Goal: Information Seeking & Learning: Learn about a topic

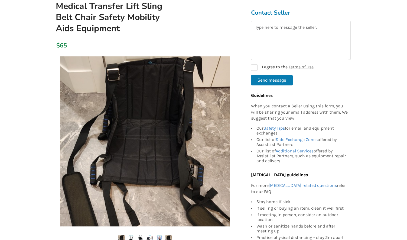
scroll to position [64, 0]
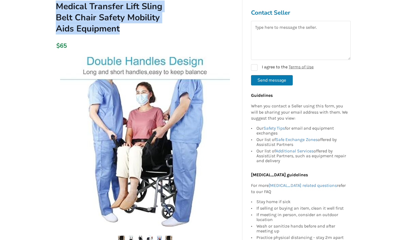
drag, startPoint x: 116, startPoint y: 27, endPoint x: 51, endPoint y: 6, distance: 67.7
click at [51, 6] on h1 "Medical Transfer Lift Sling Belt Chair Safety Mobility Aids Equipment" at bounding box center [115, 17] width 128 height 33
copy h1 "Medical Transfer Lift Sling Belt Chair Safety Mobility Aids Equipment"
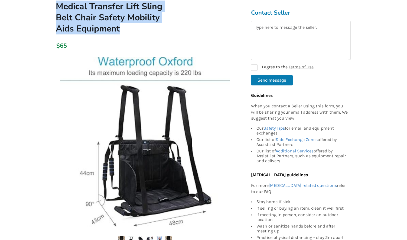
click at [158, 24] on h1 "Medical Transfer Lift Sling Belt Chair Safety Mobility Aids Equipment" at bounding box center [115, 17] width 128 height 33
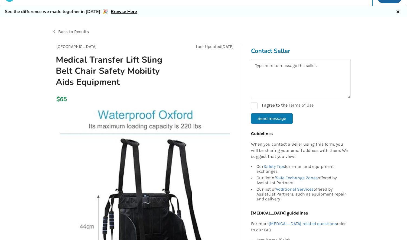
scroll to position [0, 0]
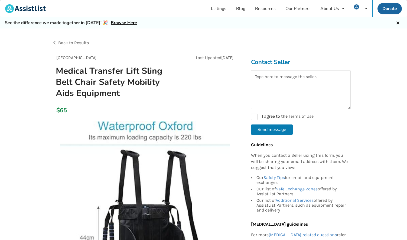
click at [79, 38] on div "Back to Results" at bounding box center [128, 42] width 152 height 15
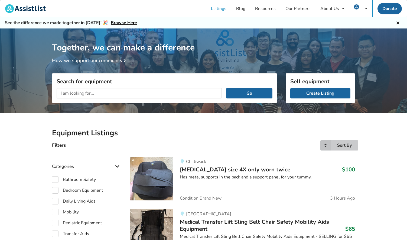
click at [339, 143] on div "Sort By" at bounding box center [344, 145] width 15 height 4
click at [341, 158] on span "Most recent" at bounding box center [331, 156] width 24 height 6
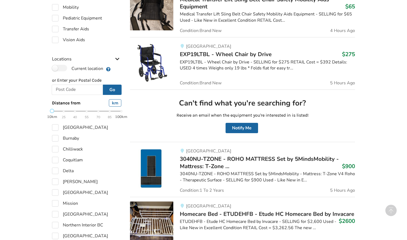
scroll to position [218, 0]
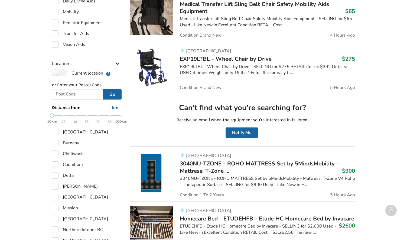
click at [239, 60] on span "EXP19LTBL - Wheel Chair by Drive" at bounding box center [226, 59] width 92 height 8
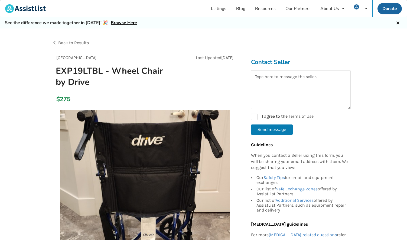
click at [67, 42] on span "Back to Results" at bounding box center [73, 42] width 31 height 5
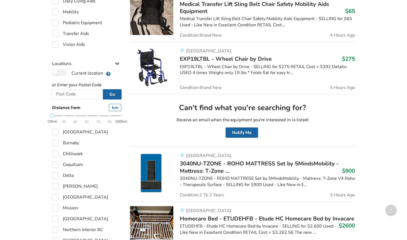
scroll to position [216, 0]
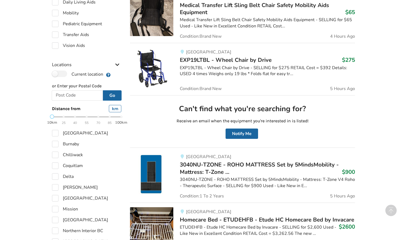
click at [207, 161] on span "3040NU-TZONE - ROHO MATTRESS Set by 5MindsMobility - Mattress: T-Zone ..." at bounding box center [259, 168] width 159 height 15
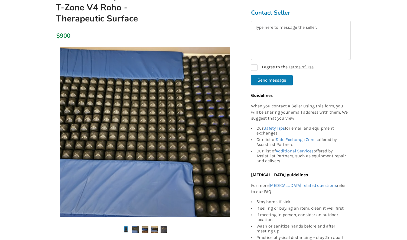
scroll to position [100, 0]
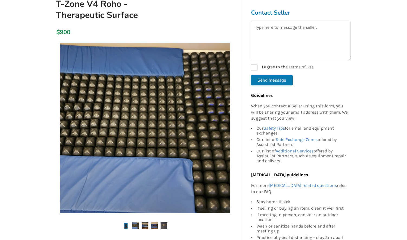
click at [144, 224] on img at bounding box center [145, 225] width 7 height 7
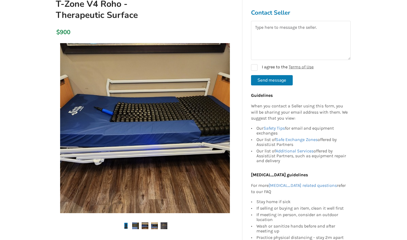
click at [154, 226] on img at bounding box center [154, 225] width 7 height 7
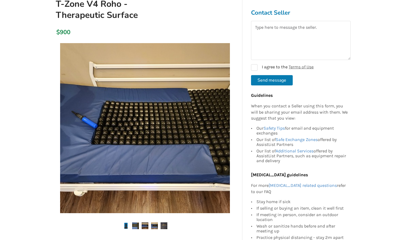
click at [164, 226] on img at bounding box center [164, 225] width 7 height 7
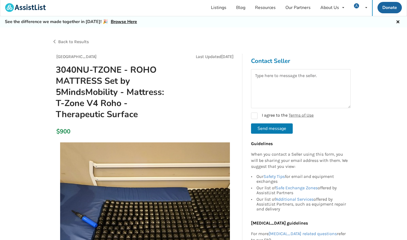
scroll to position [0, 0]
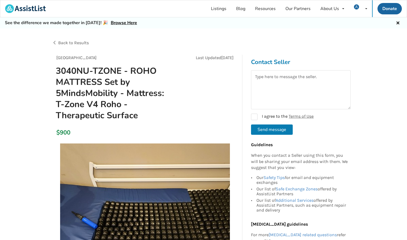
click at [75, 42] on span "Back to Results" at bounding box center [73, 42] width 31 height 5
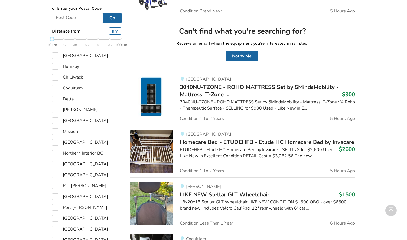
scroll to position [310, 0]
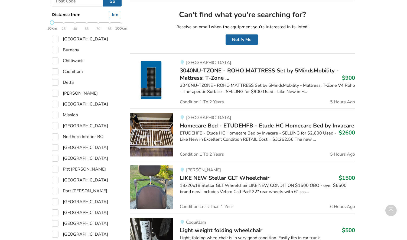
click at [212, 127] on span "Homecare Bed - ETUDEHFB - Etude HC Homecare Bed by Invacare" at bounding box center [267, 126] width 174 height 8
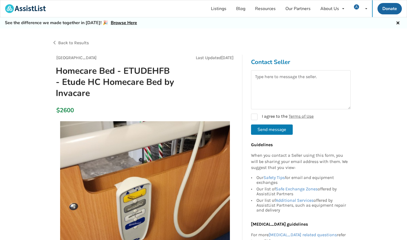
click at [63, 42] on span "Back to Results" at bounding box center [73, 42] width 31 height 5
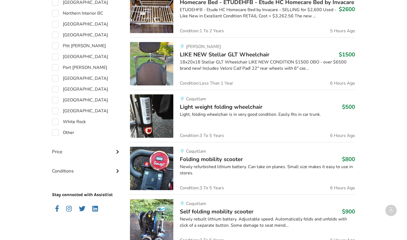
scroll to position [452, 0]
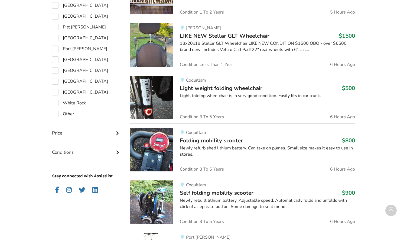
click at [229, 37] on span "LIKE NEW Stellar GLT Wheelchair" at bounding box center [225, 36] width 90 height 8
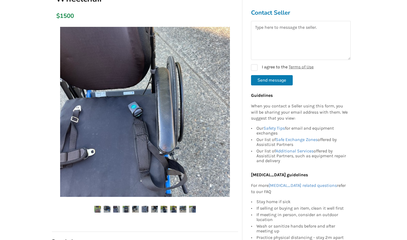
scroll to position [85, 0]
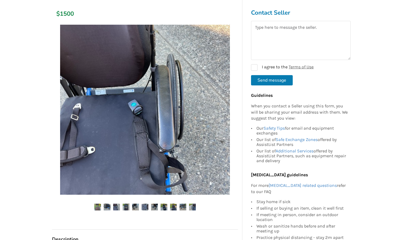
click at [134, 205] on img at bounding box center [135, 206] width 7 height 7
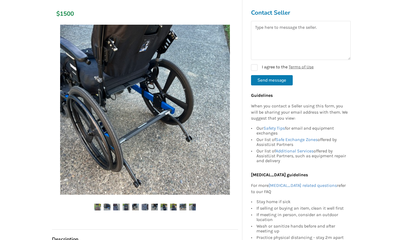
click at [144, 205] on img at bounding box center [145, 206] width 7 height 7
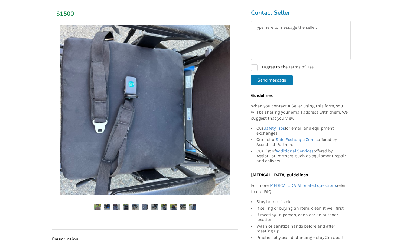
click at [154, 205] on img at bounding box center [154, 206] width 7 height 7
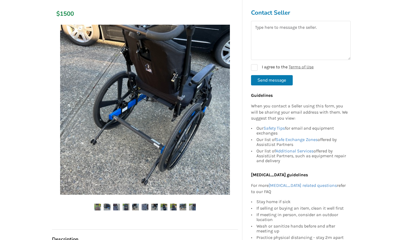
click at [163, 205] on img at bounding box center [164, 206] width 7 height 7
click at [164, 205] on img at bounding box center [164, 206] width 7 height 7
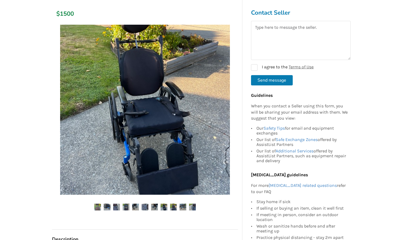
click at [173, 205] on img at bounding box center [173, 206] width 7 height 7
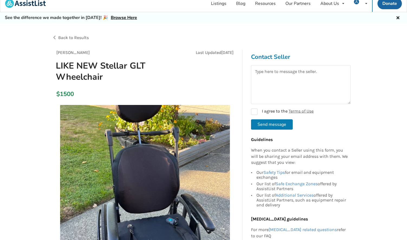
scroll to position [0, 0]
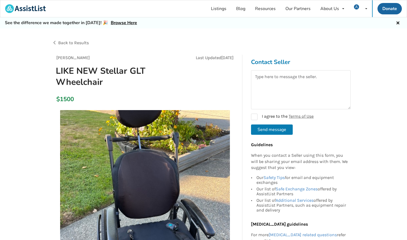
click at [63, 43] on span "Back to Results" at bounding box center [73, 42] width 31 height 5
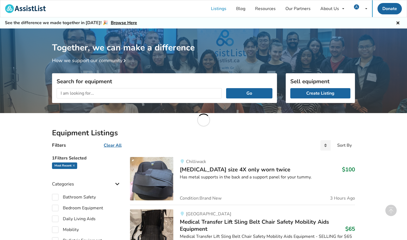
scroll to position [452, 0]
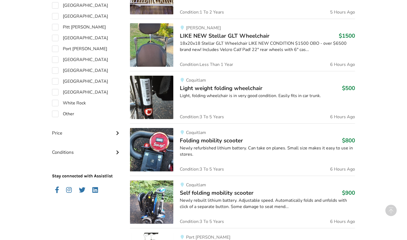
click at [222, 88] on span "Light weight folding wheelchair" at bounding box center [221, 88] width 83 height 8
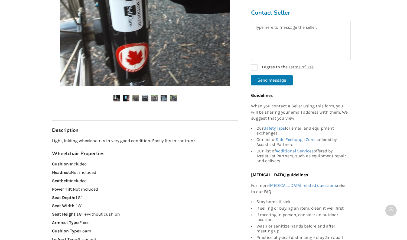
scroll to position [83, 0]
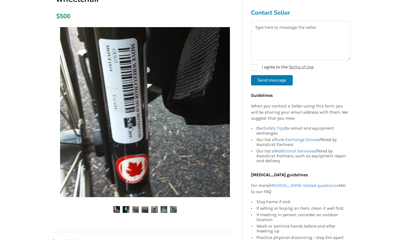
click at [126, 209] on img at bounding box center [126, 209] width 7 height 7
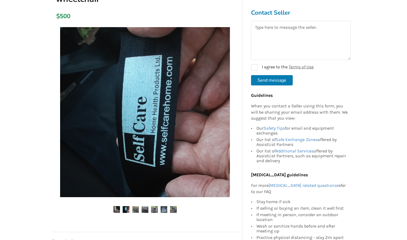
click at [137, 209] on img at bounding box center [135, 209] width 7 height 7
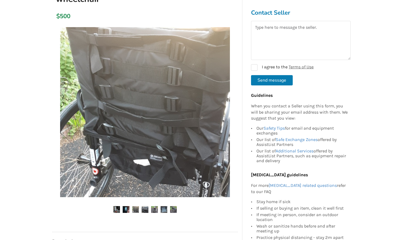
click at [147, 209] on img at bounding box center [145, 209] width 7 height 7
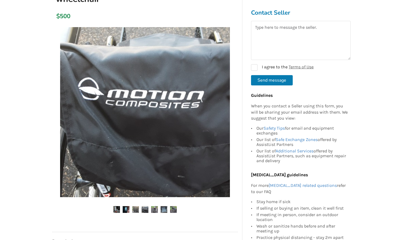
click at [155, 208] on img at bounding box center [154, 209] width 7 height 7
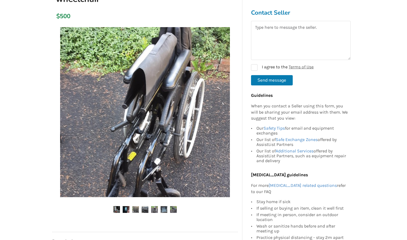
click at [163, 209] on img at bounding box center [164, 209] width 7 height 7
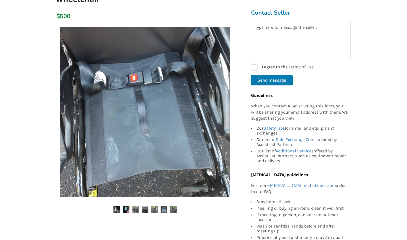
click at [173, 207] on img at bounding box center [173, 209] width 7 height 7
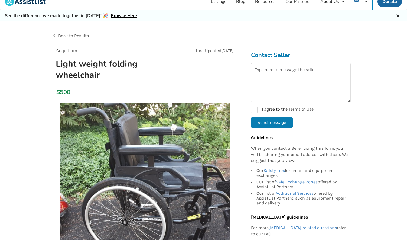
scroll to position [0, 0]
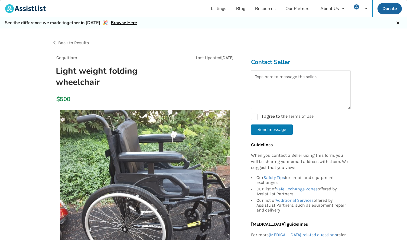
click at [74, 43] on span "Back to Results" at bounding box center [73, 42] width 31 height 5
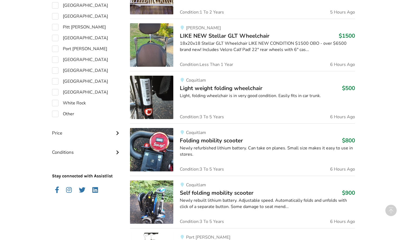
click at [219, 144] on span "Folding mobility scooter" at bounding box center [211, 141] width 63 height 8
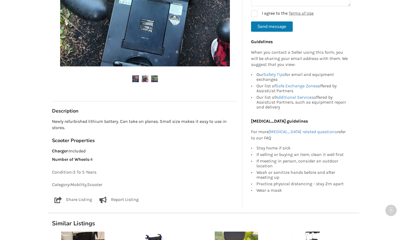
scroll to position [145, 0]
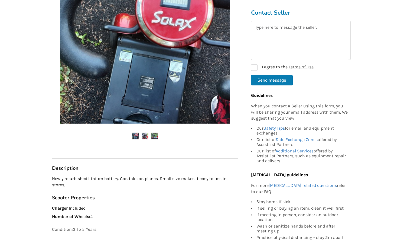
click at [146, 134] on img at bounding box center [145, 135] width 7 height 7
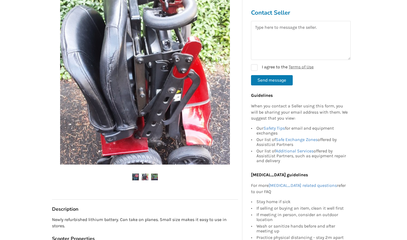
scroll to position [102, 0]
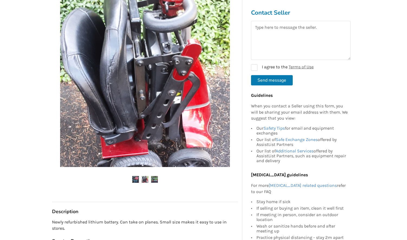
click at [155, 180] on img at bounding box center [154, 179] width 7 height 7
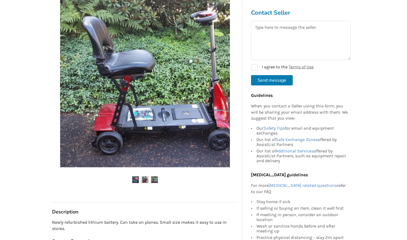
scroll to position [0, 0]
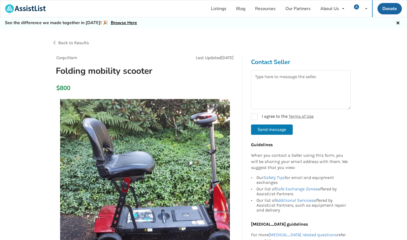
click at [80, 44] on span "Back to Results" at bounding box center [73, 42] width 31 height 5
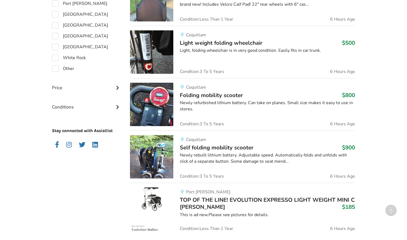
scroll to position [528, 0]
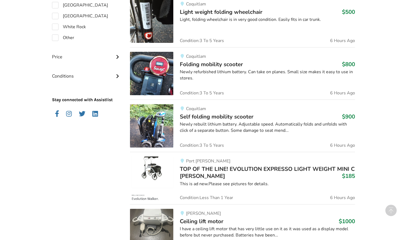
click at [216, 118] on span "Self folding mobility scooter" at bounding box center [217, 117] width 74 height 8
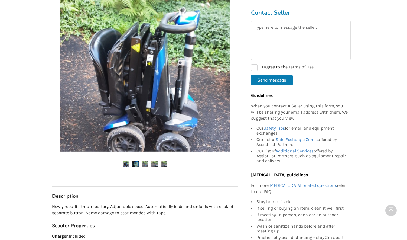
scroll to position [110, 0]
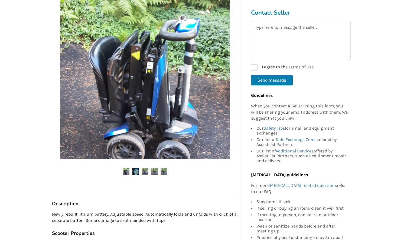
click at [138, 172] on img at bounding box center [135, 171] width 7 height 7
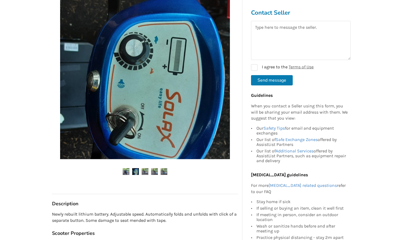
click at [145, 170] on img at bounding box center [145, 171] width 7 height 7
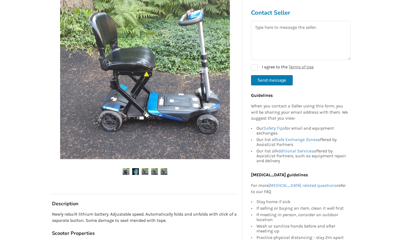
click at [152, 171] on img at bounding box center [154, 171] width 7 height 7
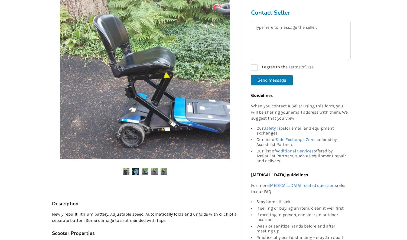
click at [161, 171] on img at bounding box center [164, 171] width 7 height 7
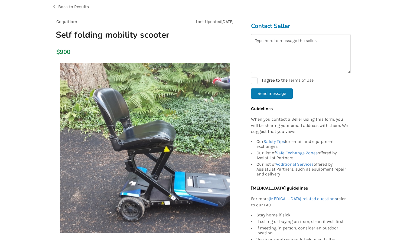
scroll to position [30, 0]
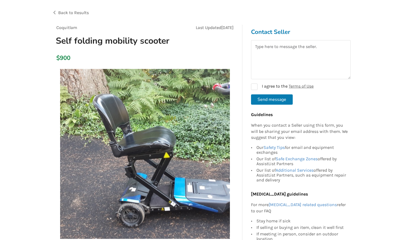
click at [72, 15] on span "Back to Results" at bounding box center [73, 12] width 31 height 5
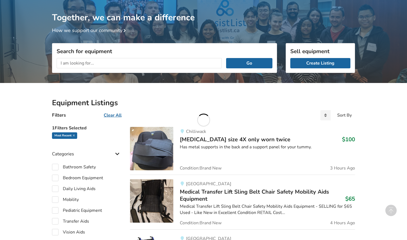
scroll to position [528, 0]
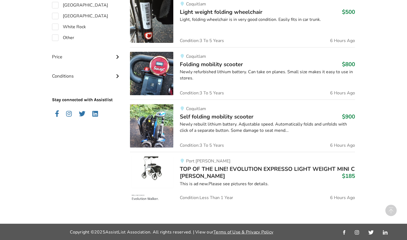
click at [238, 166] on span "TOP OF THE LINE! EVOLUTION EXPRESSO LIGHT WEIGHT MINI C [PERSON_NAME]" at bounding box center [267, 172] width 175 height 15
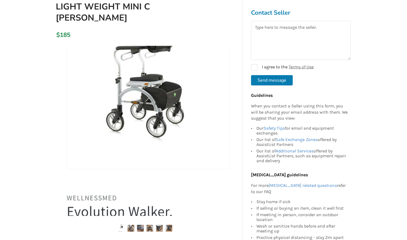
scroll to position [106, 0]
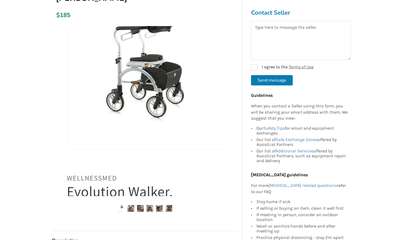
click at [133, 207] on img at bounding box center [131, 208] width 7 height 7
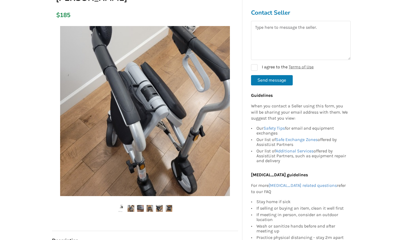
click at [141, 208] on img at bounding box center [140, 208] width 7 height 7
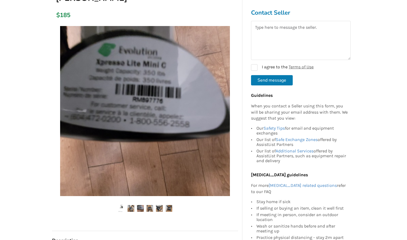
click at [149, 208] on img at bounding box center [150, 208] width 7 height 7
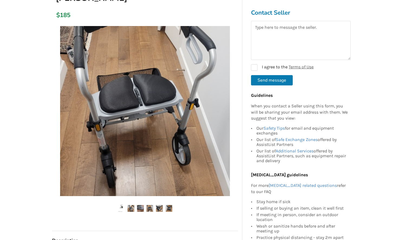
click at [159, 209] on img at bounding box center [159, 208] width 7 height 7
click at [164, 208] on ul at bounding box center [145, 208] width 186 height 7
click at [169, 207] on img at bounding box center [169, 208] width 7 height 7
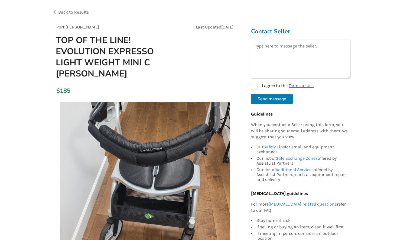
click at [74, 13] on span "Back to Results" at bounding box center [73, 11] width 31 height 5
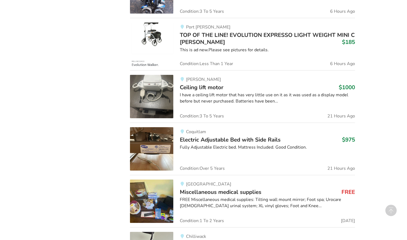
scroll to position [655, 0]
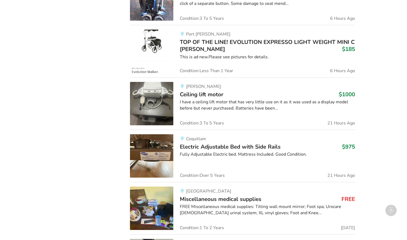
click at [212, 92] on span "Ceiling lift motor" at bounding box center [202, 94] width 44 height 8
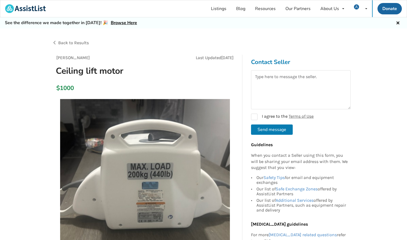
click at [83, 41] on span "Back to Results" at bounding box center [73, 42] width 31 height 5
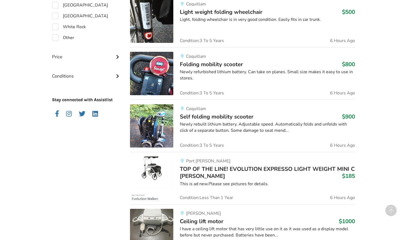
scroll to position [655, 0]
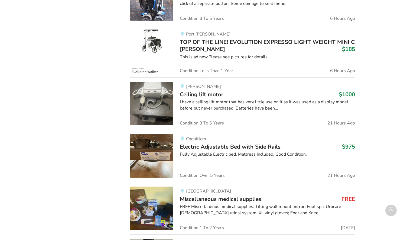
click at [231, 143] on span "Electric Adjustable Bed with Side Rails" at bounding box center [230, 147] width 101 height 8
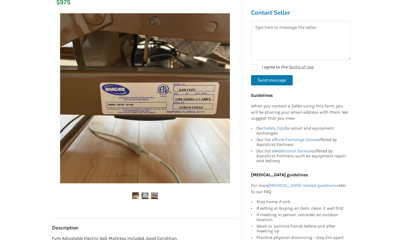
scroll to position [87, 0]
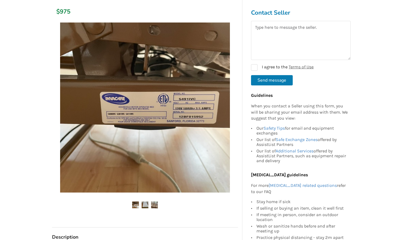
click at [144, 201] on img at bounding box center [145, 204] width 7 height 7
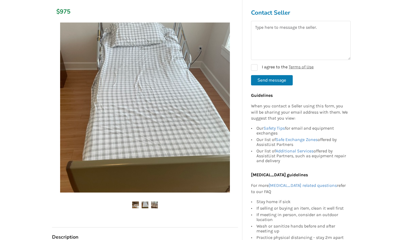
click at [154, 203] on img at bounding box center [154, 204] width 7 height 7
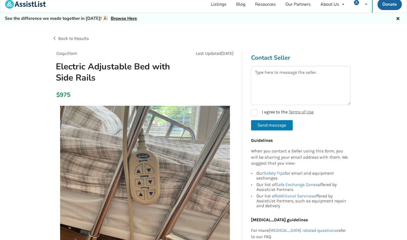
scroll to position [0, 0]
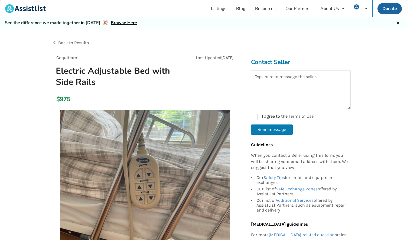
click at [78, 45] on div "Back to Results" at bounding box center [128, 42] width 152 height 15
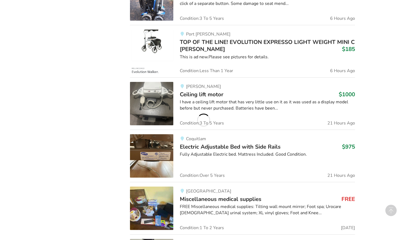
click at [77, 43] on div "1 Filters Selected Most recent Categories Bathroom Safety Bedroom Equipment Dai…" at bounding box center [87, 52] width 78 height 1111
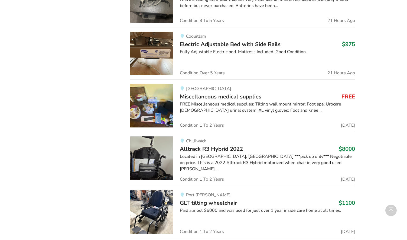
scroll to position [760, 0]
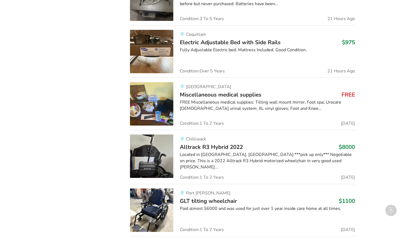
click at [231, 94] on span "Miscellaneous medical supplies" at bounding box center [221, 95] width 82 height 8
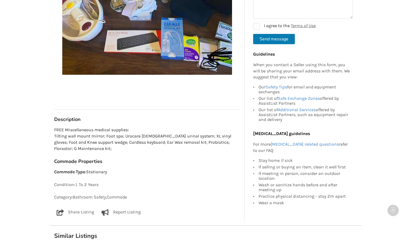
scroll to position [206, 0]
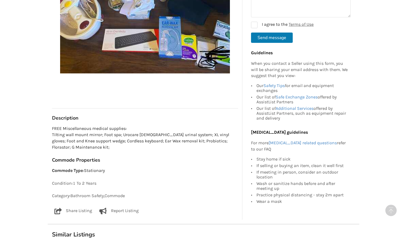
click at [123, 209] on p "Report Listing" at bounding box center [125, 210] width 28 height 7
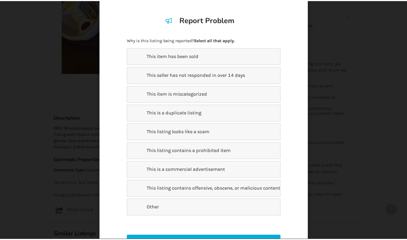
scroll to position [31, 0]
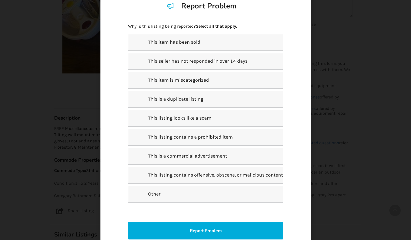
click at [200, 140] on p "This listing contains a prohibited item" at bounding box center [186, 137] width 91 height 7
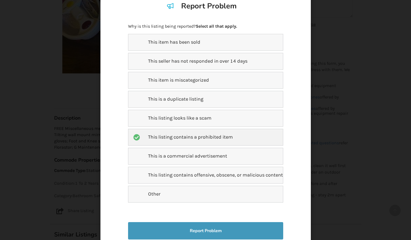
click at [198, 226] on button "Report Problem" at bounding box center [205, 230] width 155 height 17
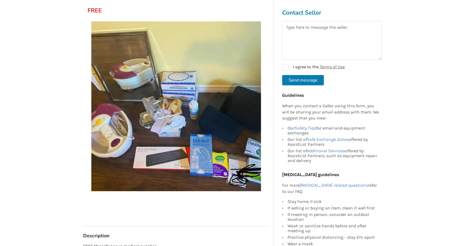
scroll to position [0, 0]
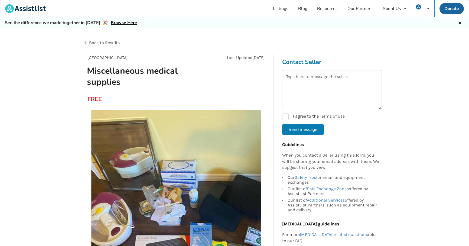
click at [110, 44] on span "Back to Results" at bounding box center [104, 42] width 31 height 5
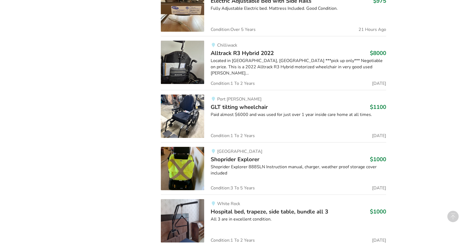
scroll to position [800, 0]
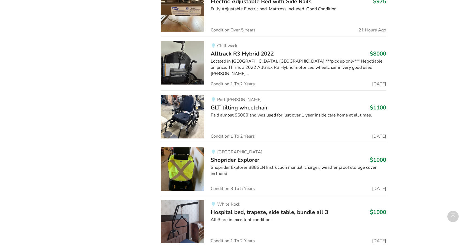
click at [248, 51] on span "Alltrack R3 Hybrid 2022" at bounding box center [242, 54] width 63 height 8
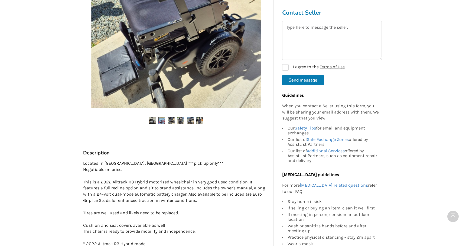
scroll to position [174, 0]
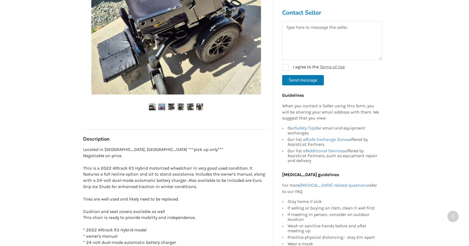
click at [179, 108] on img at bounding box center [180, 106] width 7 height 7
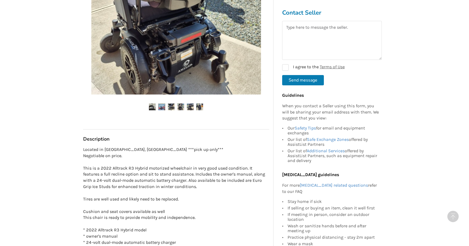
click at [190, 106] on img at bounding box center [190, 106] width 7 height 7
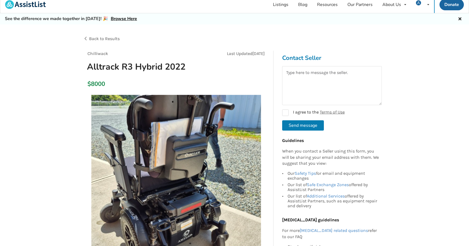
scroll to position [0, 0]
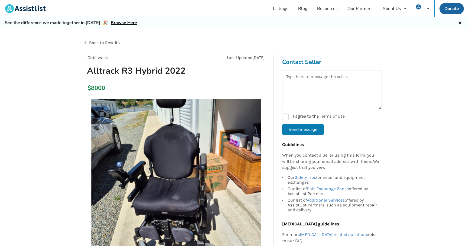
click at [95, 42] on span "Back to Results" at bounding box center [104, 42] width 31 height 5
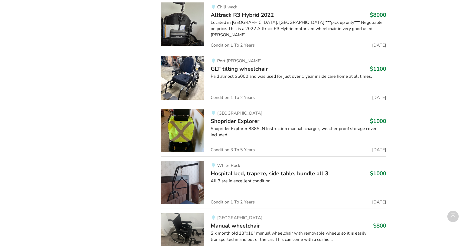
scroll to position [835, 0]
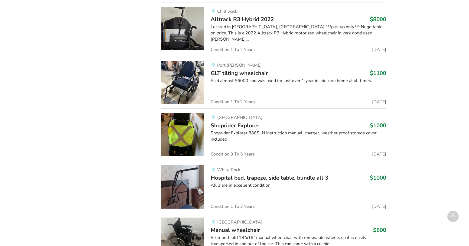
click at [245, 76] on div "Port [PERSON_NAME] GLT tilting wheelchair $1100 Paid almost $6000 and was used …" at bounding box center [295, 82] width 182 height 43
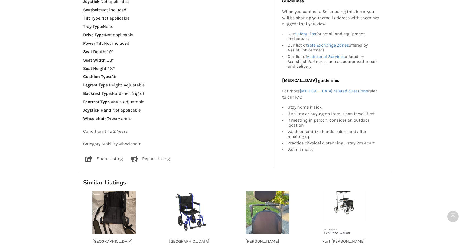
scroll to position [172, 0]
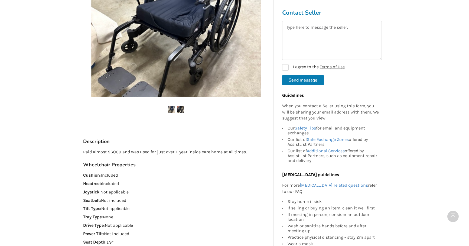
click at [183, 109] on img at bounding box center [180, 109] width 7 height 7
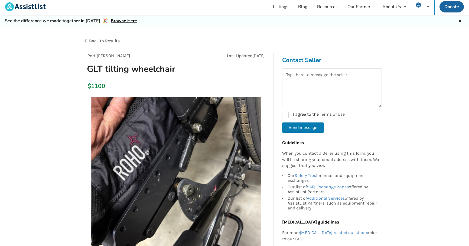
scroll to position [1, 0]
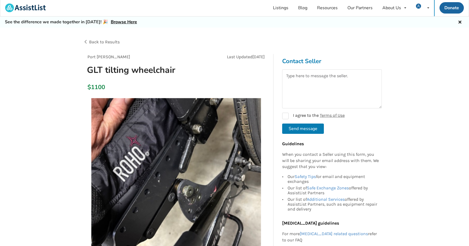
click at [101, 42] on span "Back to Results" at bounding box center [104, 41] width 31 height 5
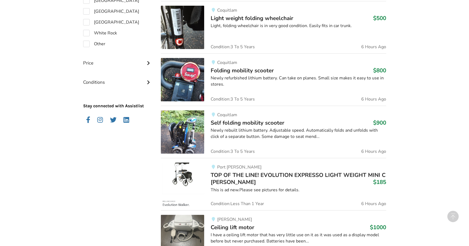
scroll to position [835, 0]
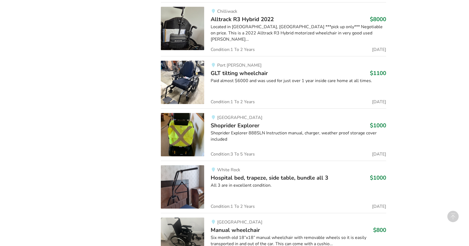
click at [260, 127] on div "New Westminster Shoprider Explorer $1000 Shoprider Explorer 888SLN Instruction …" at bounding box center [295, 134] width 182 height 43
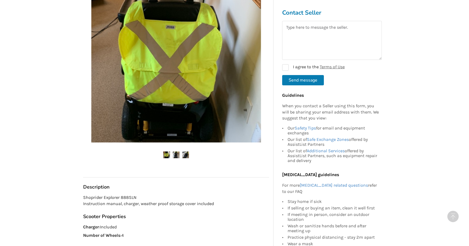
scroll to position [125, 0]
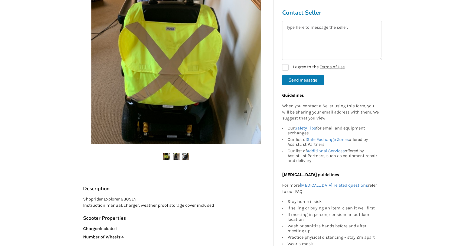
click at [179, 158] on img at bounding box center [176, 156] width 7 height 7
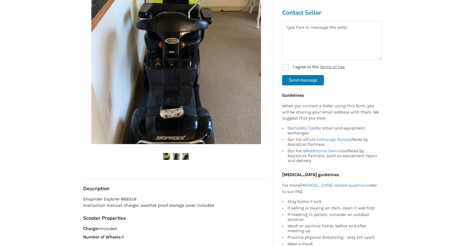
click at [186, 157] on img at bounding box center [185, 156] width 7 height 7
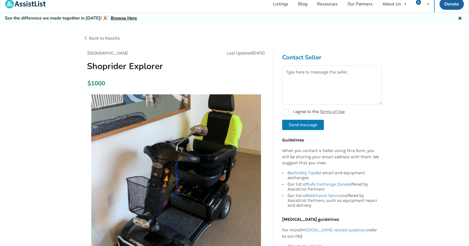
scroll to position [0, 0]
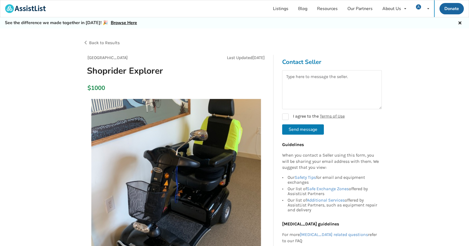
click at [105, 40] on span "Back to Results" at bounding box center [104, 42] width 31 height 5
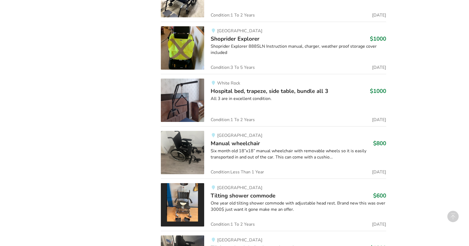
scroll to position [931, 0]
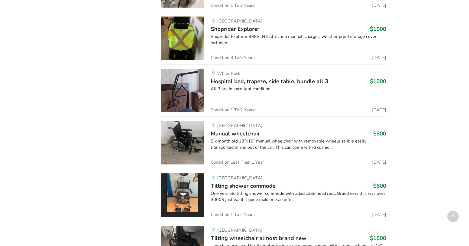
click at [291, 83] on span "Hospital bed, trapeze, side table, bundle all 3" at bounding box center [270, 81] width 118 height 8
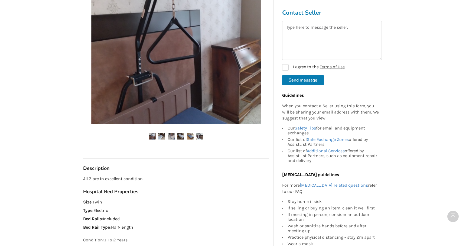
scroll to position [125, 0]
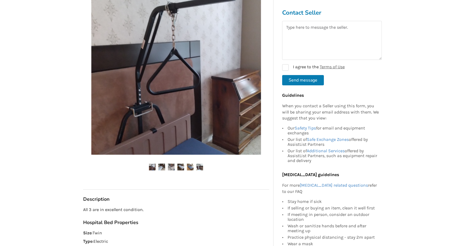
click at [162, 167] on img at bounding box center [161, 167] width 7 height 7
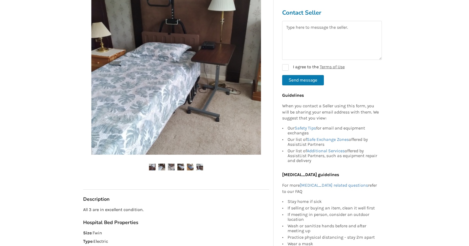
click at [176, 166] on ul at bounding box center [176, 167] width 186 height 7
click at [184, 166] on img at bounding box center [180, 167] width 7 height 7
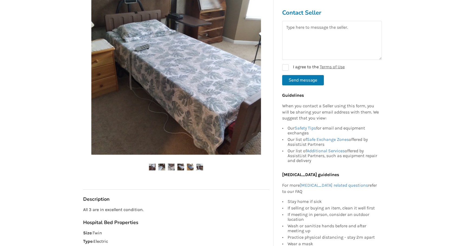
click at [189, 166] on img at bounding box center [190, 167] width 7 height 7
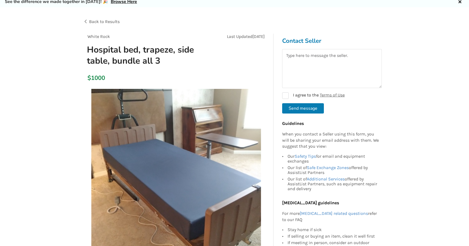
click at [110, 20] on span "Back to Results" at bounding box center [104, 21] width 31 height 5
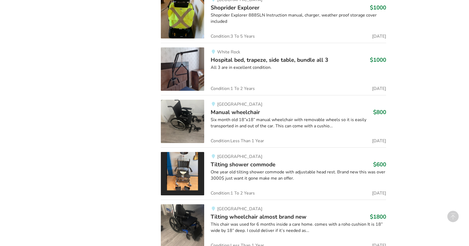
scroll to position [997, 0]
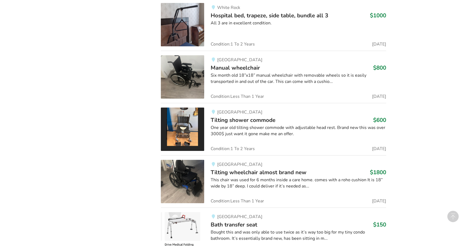
click at [231, 65] on span "Manual wheelchair" at bounding box center [235, 68] width 49 height 8
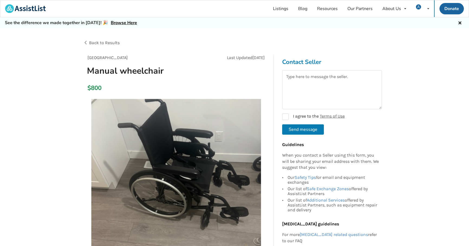
click at [107, 42] on span "Back to Results" at bounding box center [104, 42] width 31 height 5
